Goal: Task Accomplishment & Management: Manage account settings

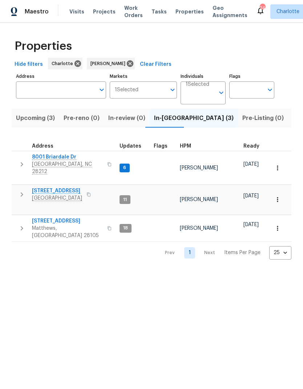
click at [280, 225] on icon "button" at bounding box center [277, 228] width 7 height 7
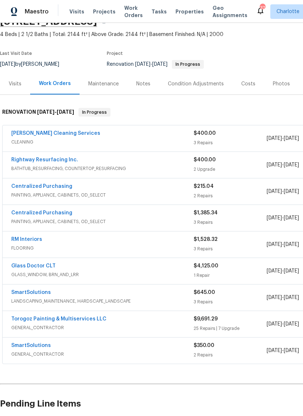
scroll to position [37, 0]
click at [79, 317] on link "Torogoz Painting & Multiservices LLC" at bounding box center [58, 318] width 95 height 5
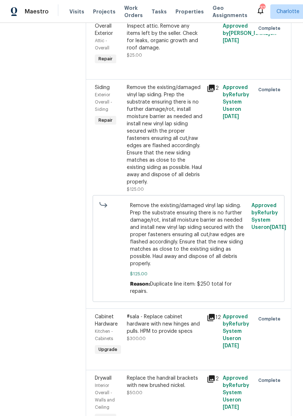
scroll to position [512, 0]
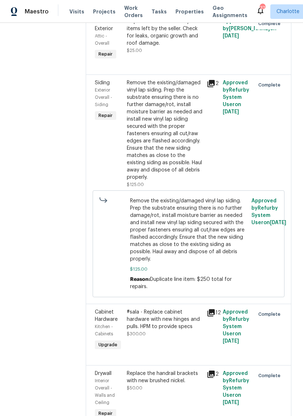
click at [188, 47] on div "Inspect attic. Remove any items left by the seller. Check for leaks, organic gr…" at bounding box center [165, 32] width 76 height 29
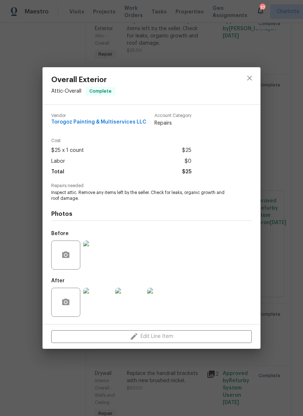
click at [125, 304] on img at bounding box center [129, 302] width 29 height 29
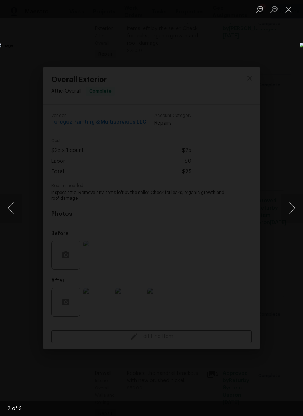
click at [238, 184] on img "Lightbox" at bounding box center [117, 208] width 241 height 331
click at [295, 203] on button "Next image" at bounding box center [292, 208] width 22 height 29
click at [295, 209] on button "Next image" at bounding box center [292, 208] width 22 height 29
click at [294, 214] on button "Next image" at bounding box center [292, 208] width 22 height 29
click at [294, 217] on button "Next image" at bounding box center [292, 208] width 22 height 29
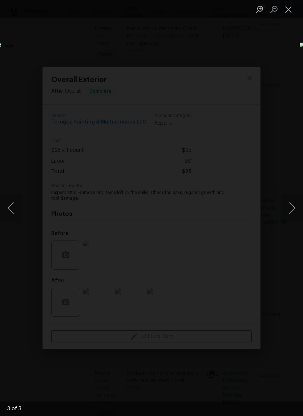
click at [287, 14] on button "Close lightbox" at bounding box center [288, 9] width 15 height 13
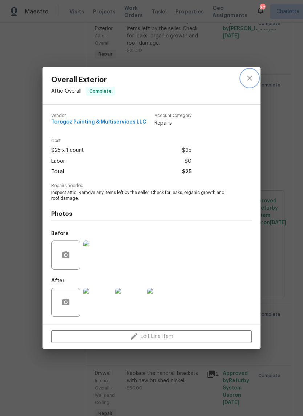
click at [248, 76] on icon "close" at bounding box center [249, 78] width 9 height 9
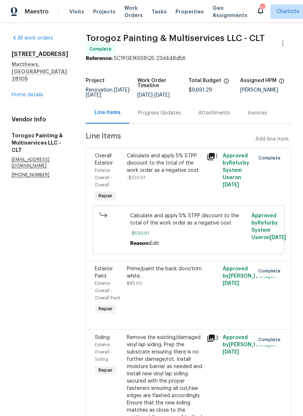
scroll to position [0, 0]
click at [40, 92] on link "Home details" at bounding box center [28, 94] width 32 height 5
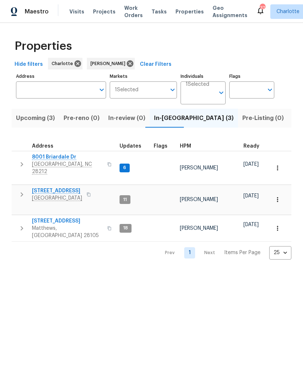
click at [276, 225] on icon "button" at bounding box center [277, 228] width 7 height 7
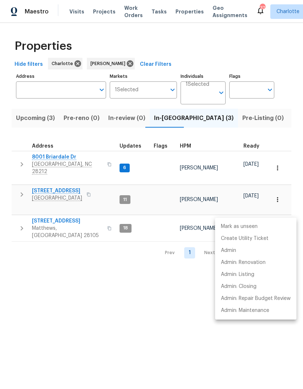
click at [153, 331] on div at bounding box center [151, 194] width 303 height 389
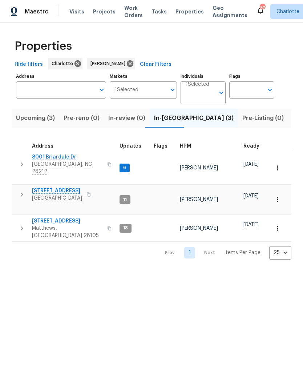
click at [79, 217] on span "3915 Cameron Run Ln" at bounding box center [67, 220] width 71 height 7
click at [12, 161] on td "8001 Briardale Dr Charlotte, NC 28212" at bounding box center [64, 164] width 105 height 26
click at [20, 160] on icon "button" at bounding box center [21, 164] width 9 height 9
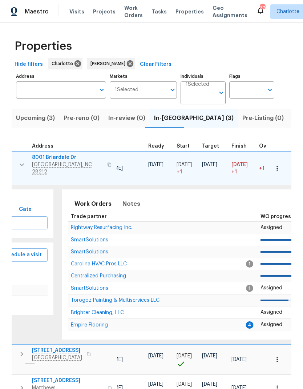
scroll to position [0, 123]
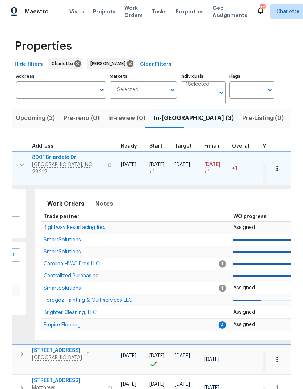
click at [71, 323] on span "Empire Flooring" at bounding box center [62, 325] width 37 height 5
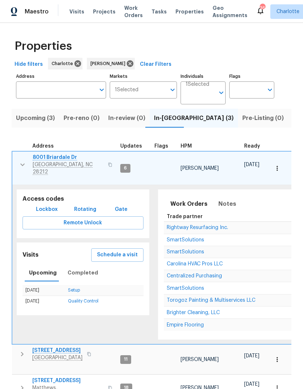
scroll to position [0, 0]
click at [25, 161] on icon "button" at bounding box center [22, 164] width 9 height 9
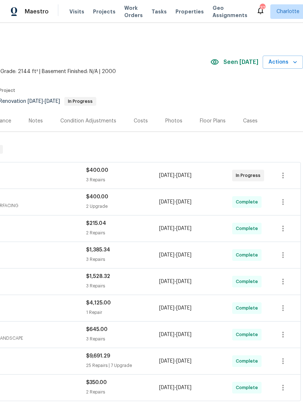
scroll to position [0, 108]
click at [289, 65] on span "Actions" at bounding box center [283, 62] width 29 height 9
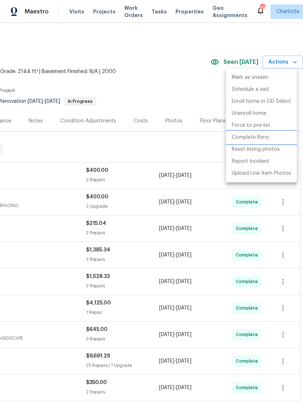
click at [253, 139] on p "Complete Reno" at bounding box center [250, 138] width 37 height 8
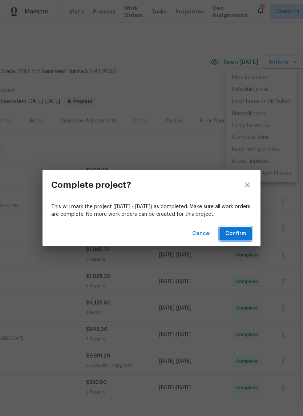
click at [244, 235] on span "Confirm" at bounding box center [235, 233] width 21 height 9
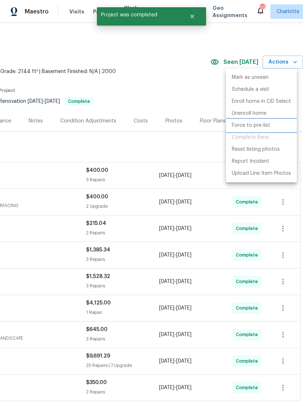
click at [257, 126] on p "Force to pre-list" at bounding box center [251, 126] width 39 height 8
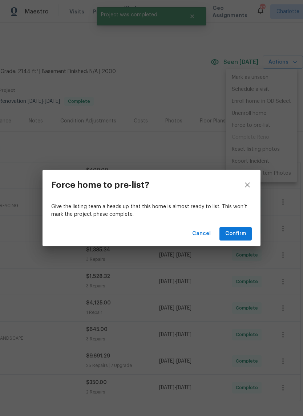
click at [242, 233] on span "Confirm" at bounding box center [235, 233] width 21 height 9
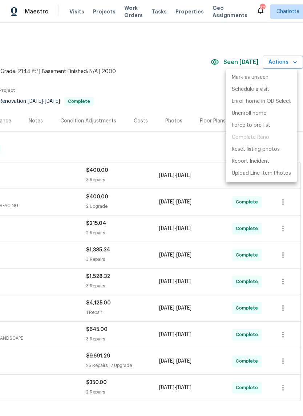
click at [161, 73] on div at bounding box center [151, 208] width 303 height 416
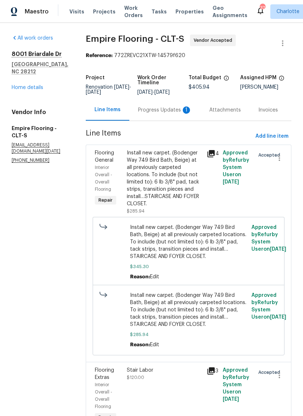
click at [161, 121] on div "Progress Updates 1" at bounding box center [164, 109] width 71 height 21
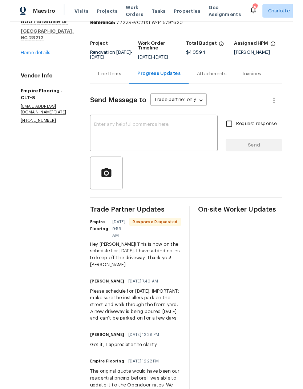
scroll to position [28, 0]
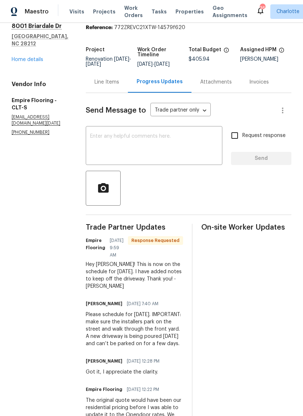
click at [187, 159] on textarea at bounding box center [154, 146] width 128 height 25
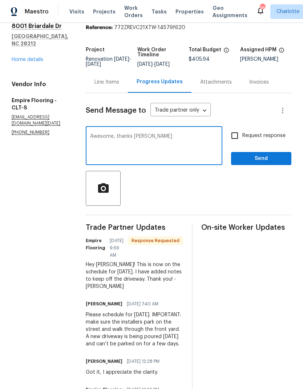
type textarea "Awesome, thanks [PERSON_NAME]!"
